Goal: Task Accomplishment & Management: Manage account settings

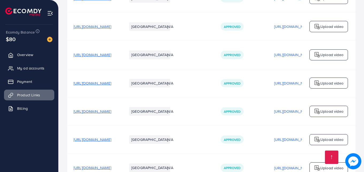
scroll to position [375, 0]
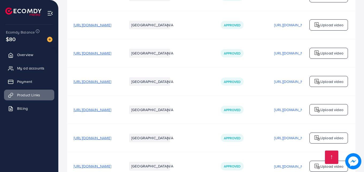
click at [111, 84] on span "[URL][DOMAIN_NAME]" at bounding box center [93, 81] width 38 height 5
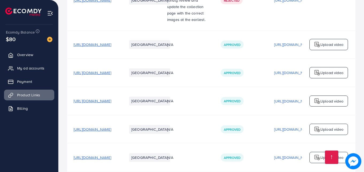
scroll to position [214, 0]
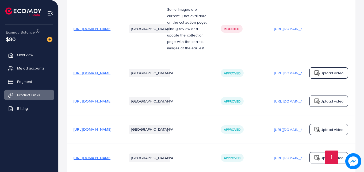
click at [111, 74] on span "[URL][DOMAIN_NAME]" at bounding box center [93, 72] width 38 height 5
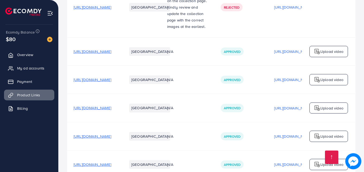
scroll to position [241, 0]
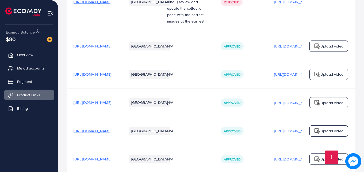
click at [105, 74] on span "[URL][DOMAIN_NAME]" at bounding box center [93, 73] width 38 height 5
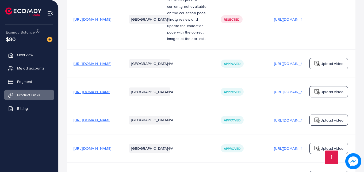
scroll to position [214, 0]
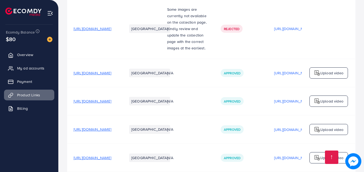
click at [111, 75] on span "[URL][DOMAIN_NAME]" at bounding box center [93, 72] width 38 height 5
click at [31, 69] on span "My ad accounts" at bounding box center [31, 67] width 27 height 5
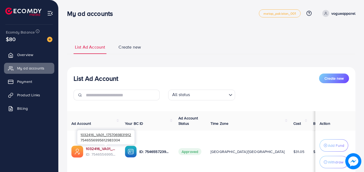
click at [90, 148] on link "1032416_VA01_1757069831912" at bounding box center [101, 148] width 31 height 5
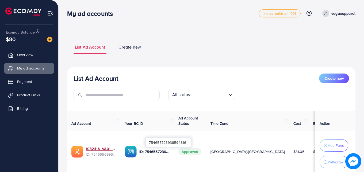
scroll to position [39, 0]
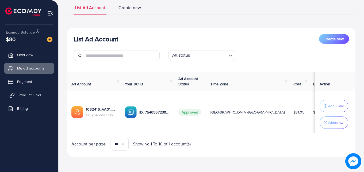
click at [30, 95] on span "Product Links" at bounding box center [29, 94] width 23 height 5
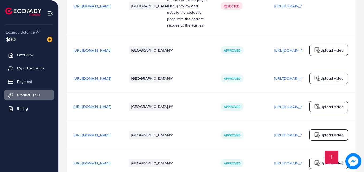
scroll to position [268, 0]
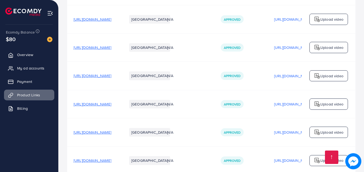
click at [107, 78] on span "[URL][DOMAIN_NAME]" at bounding box center [93, 75] width 38 height 5
